Goal: Task Accomplishment & Management: Use online tool/utility

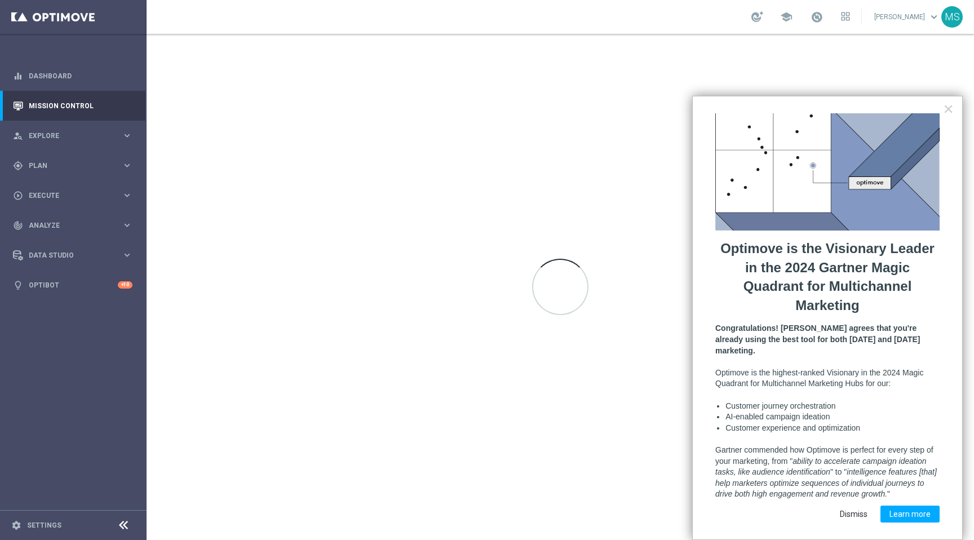
click at [856, 506] on button "Dismiss" at bounding box center [854, 514] width 46 height 17
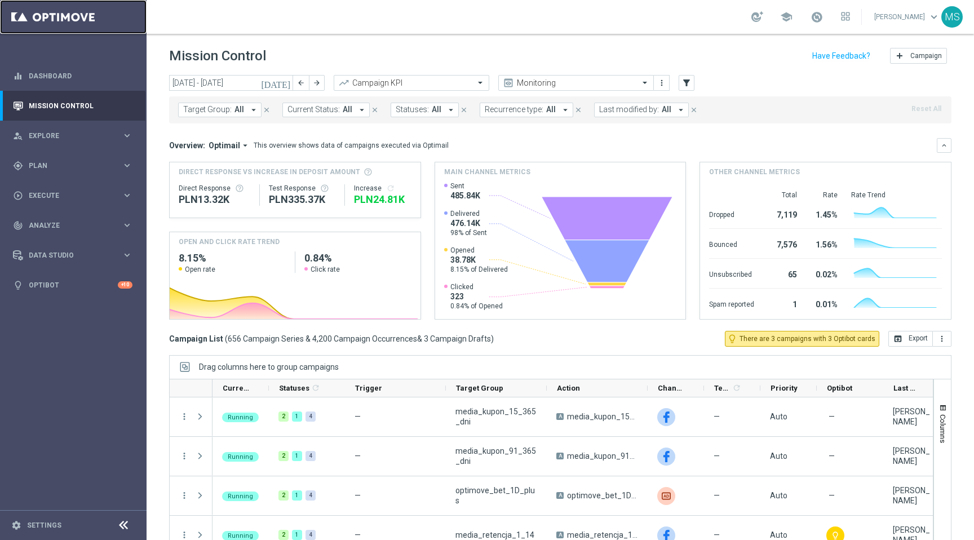
click at [61, 14] on link at bounding box center [73, 17] width 147 height 34
click at [68, 77] on link "Dashboard" at bounding box center [81, 76] width 104 height 30
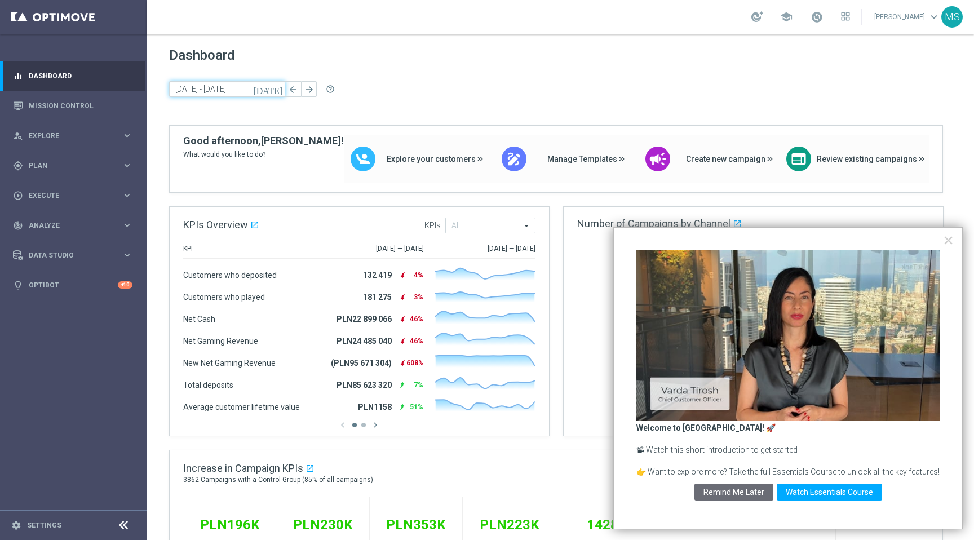
click at [213, 91] on input "[DATE] - [DATE]" at bounding box center [227, 89] width 116 height 16
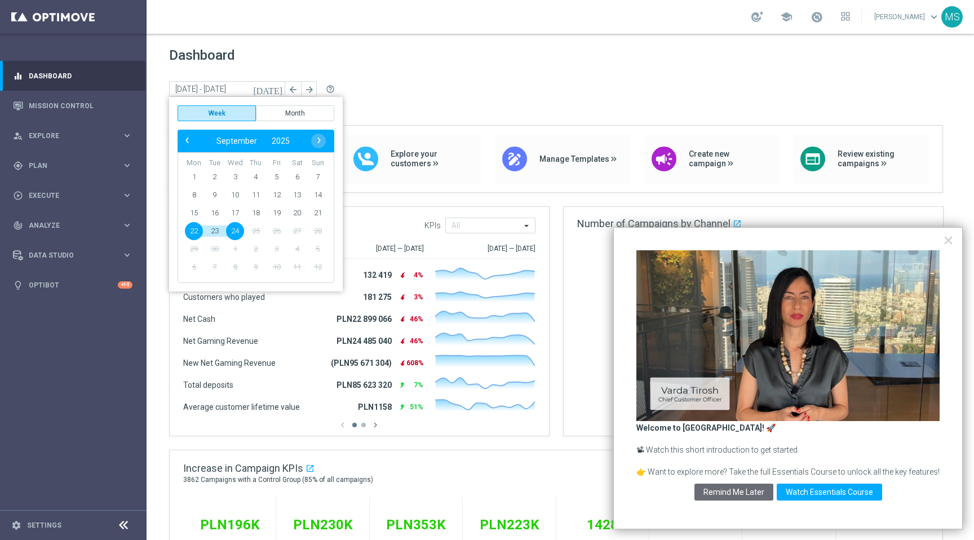
click at [389, 103] on div "Dashboard [DATE] [DATE] - [DATE] arrow_back arrow_forward help_outline" at bounding box center [560, 86] width 782 height 78
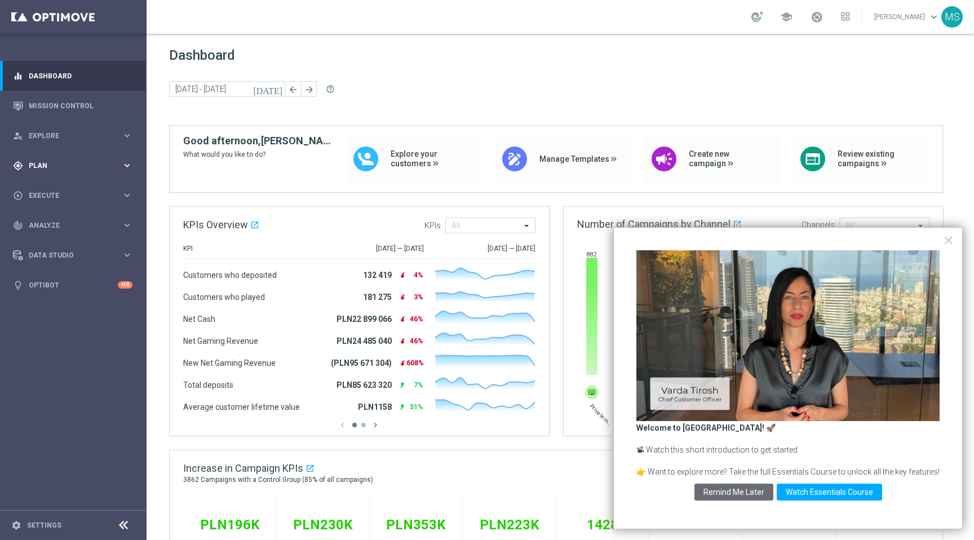
click at [52, 169] on div "gps_fixed Plan" at bounding box center [67, 166] width 109 height 10
click at [44, 168] on span "Plan" at bounding box center [75, 165] width 93 height 7
click at [67, 21] on link at bounding box center [73, 17] width 147 height 34
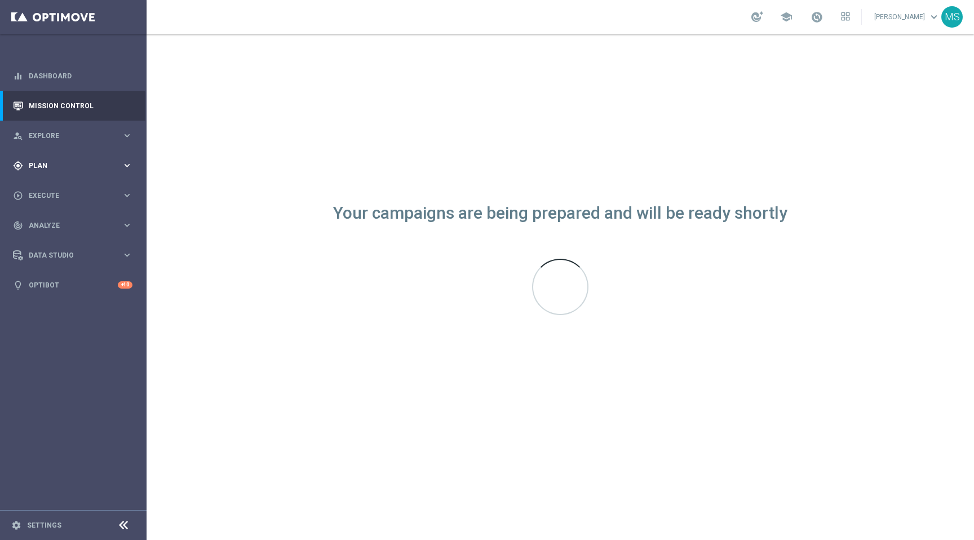
click at [119, 164] on span "Plan" at bounding box center [75, 165] width 93 height 7
click at [123, 224] on icon "keyboard_arrow_right" at bounding box center [127, 223] width 11 height 11
click at [56, 239] on link "Optimail" at bounding box center [76, 239] width 82 height 9
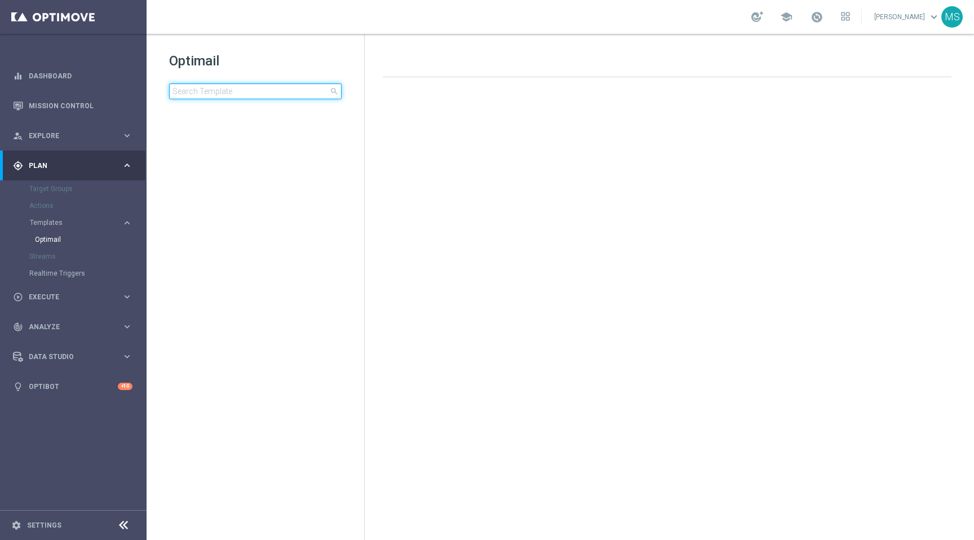
click at [219, 91] on input at bounding box center [255, 91] width 172 height 16
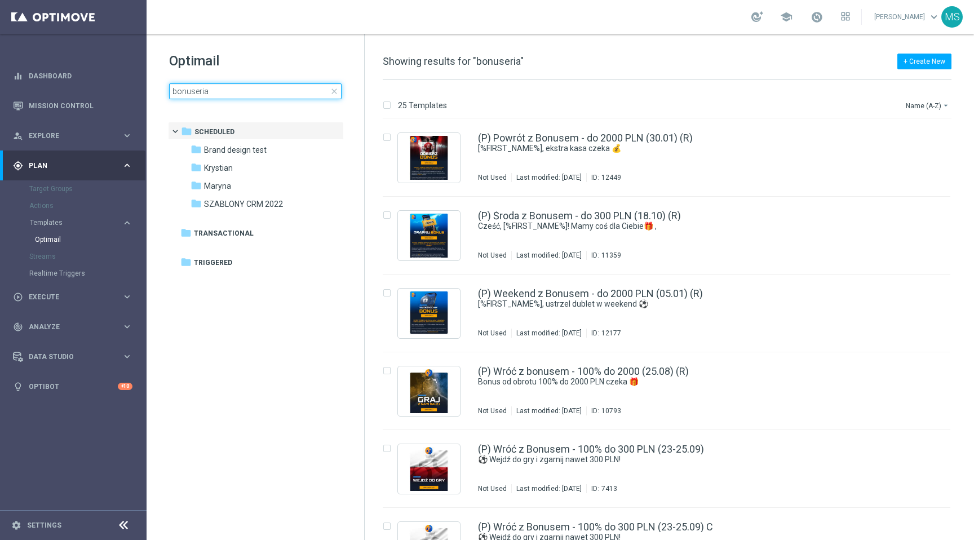
type input "bonuseria"
